Goal: Task Accomplishment & Management: Use online tool/utility

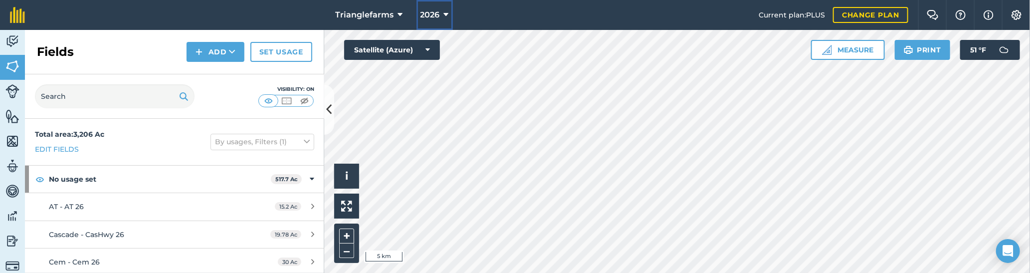
click at [436, 9] on span "2026" at bounding box center [429, 15] width 19 height 12
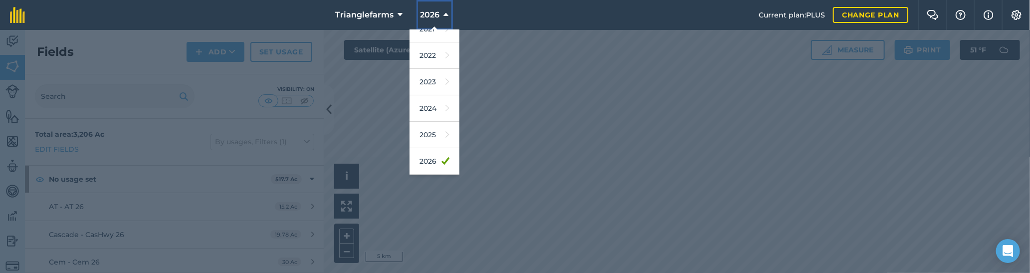
scroll to position [136, 0]
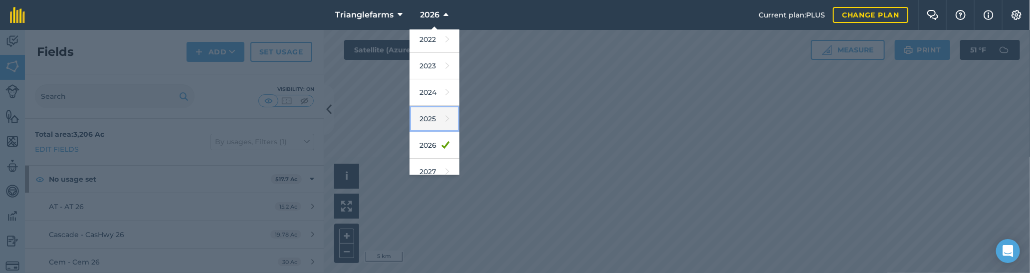
click at [430, 118] on link "2025" at bounding box center [434, 119] width 50 height 26
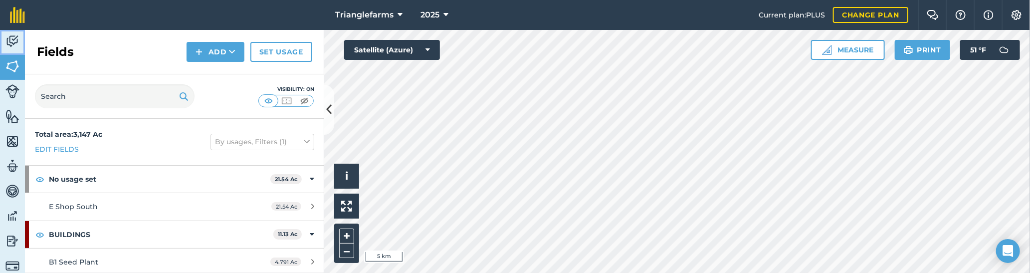
click at [14, 43] on img at bounding box center [12, 41] width 14 height 15
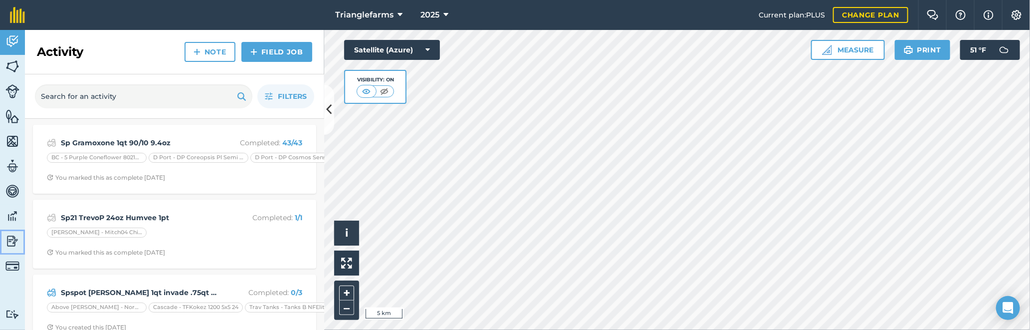
click at [10, 239] on img at bounding box center [12, 240] width 14 height 15
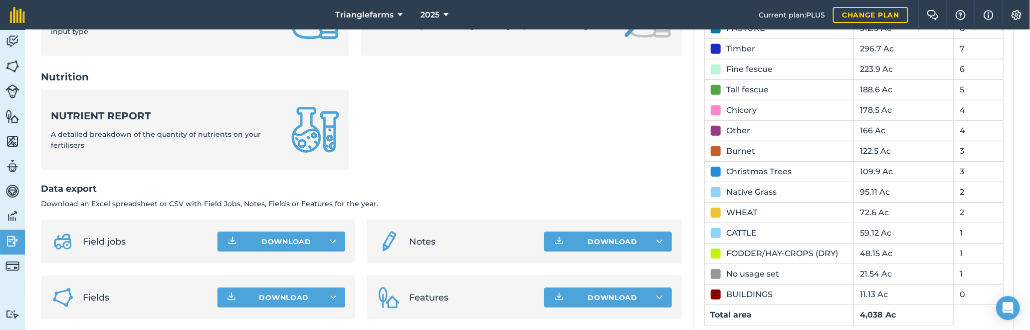
scroll to position [471, 0]
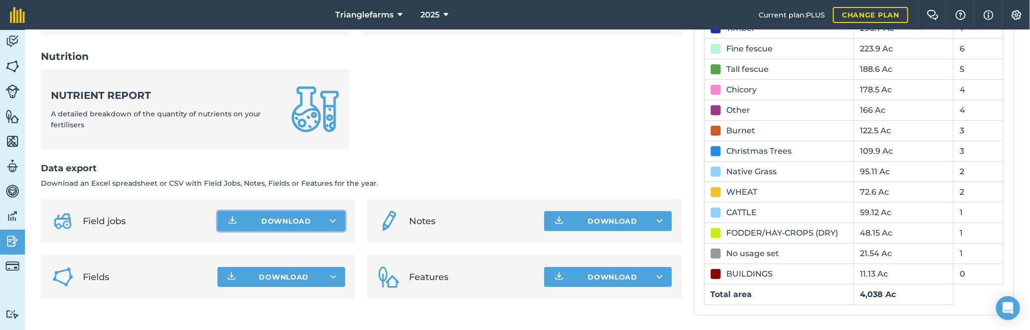
click at [330, 217] on icon at bounding box center [333, 221] width 6 height 10
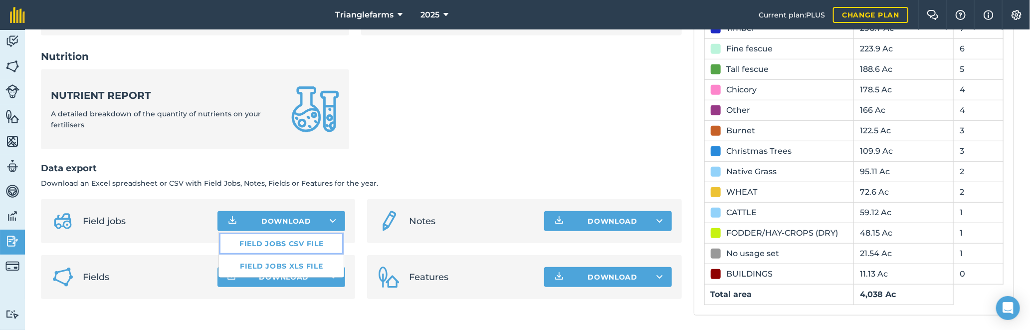
click at [281, 241] on link "Field jobs CSV file" at bounding box center [281, 243] width 125 height 22
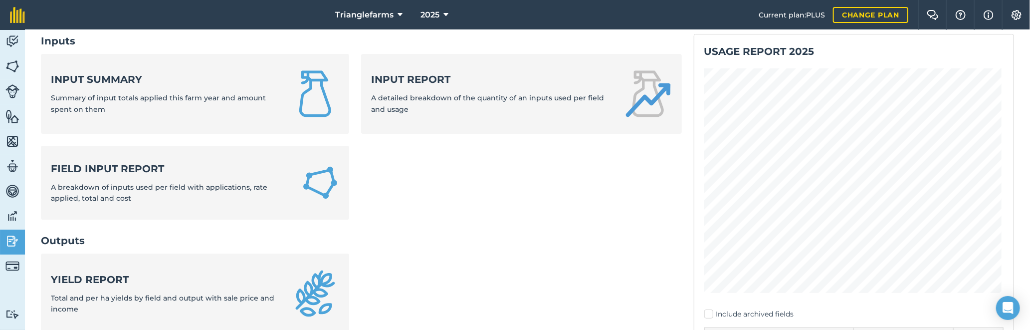
scroll to position [0, 0]
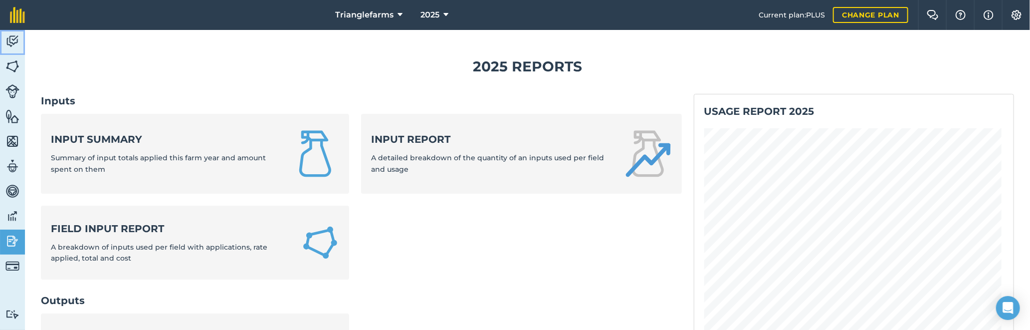
click at [16, 36] on img at bounding box center [12, 41] width 14 height 15
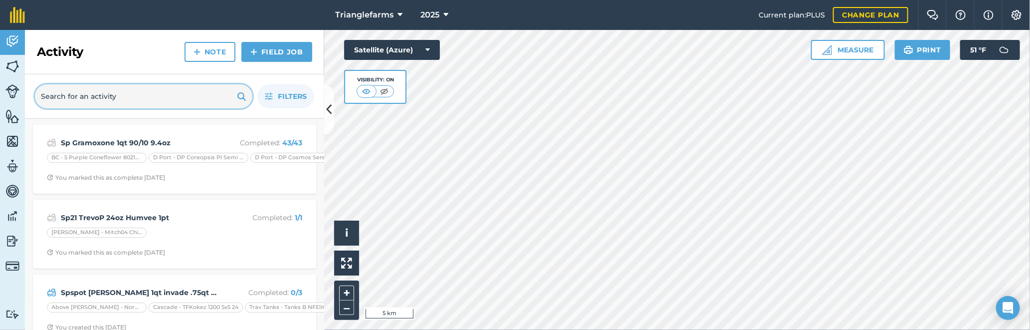
click at [145, 92] on input "text" at bounding box center [143, 96] width 217 height 24
paste input "Sp Gramoxone 1qt 90/10 9.4oz"
type input "Sp Gramoxone 1qt 90/10 9.4oz"
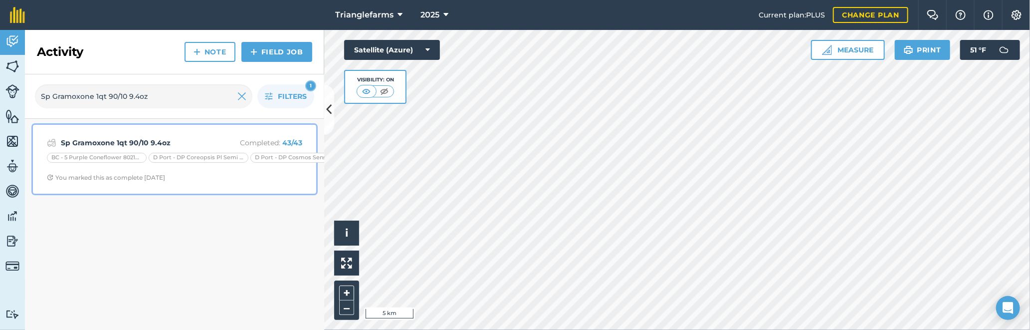
click at [167, 137] on strong "Sp Gramoxone 1qt 90/10 9.4oz" at bounding box center [140, 142] width 158 height 11
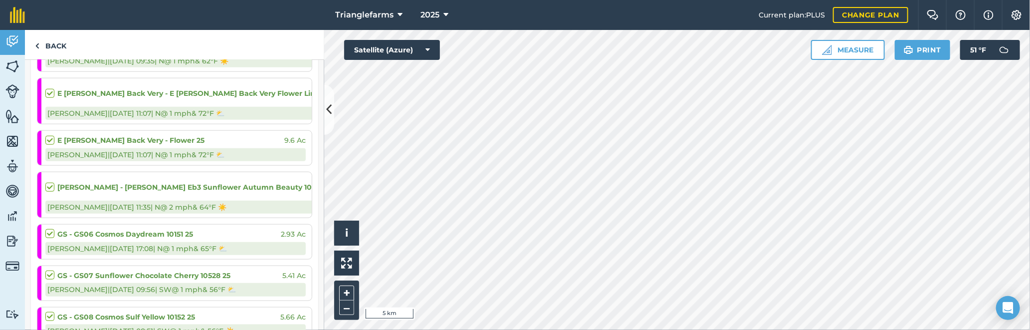
scroll to position [589, 0]
drag, startPoint x: 175, startPoint y: 128, endPoint x: 524, endPoint y: 3, distance: 370.2
click at [524, 3] on nav "Trianglefarms 2025" at bounding box center [397, 15] width 724 height 30
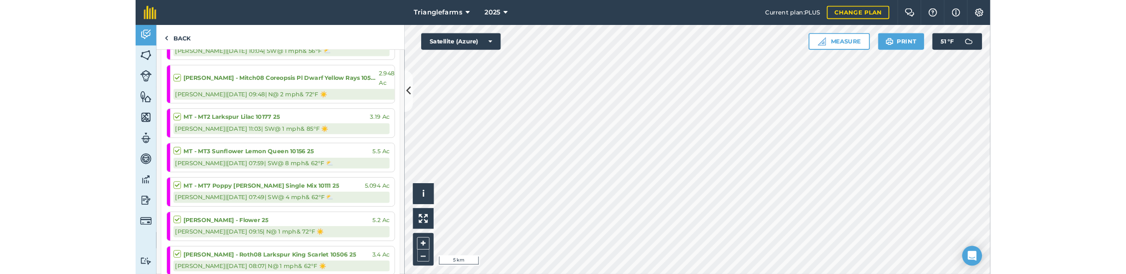
scroll to position [1691, 0]
